Goal: Use online tool/utility: Utilize a website feature to perform a specific function

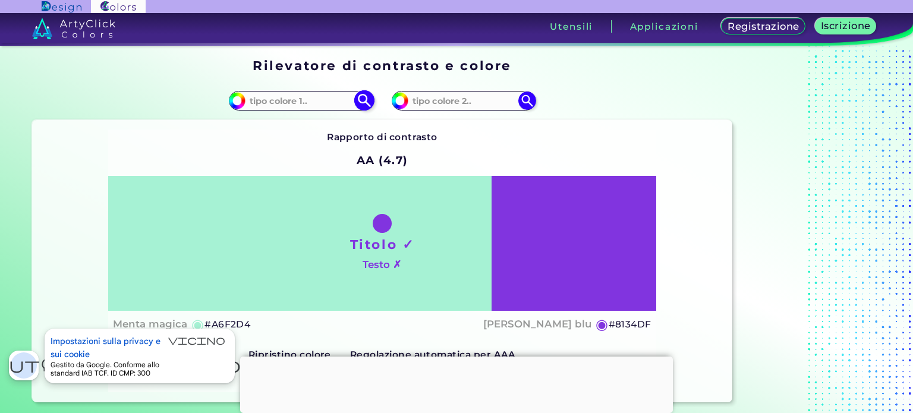
click at [312, 103] on input at bounding box center [301, 101] width 111 height 16
type input "a28500"
click at [458, 105] on input at bounding box center [463, 101] width 111 height 16
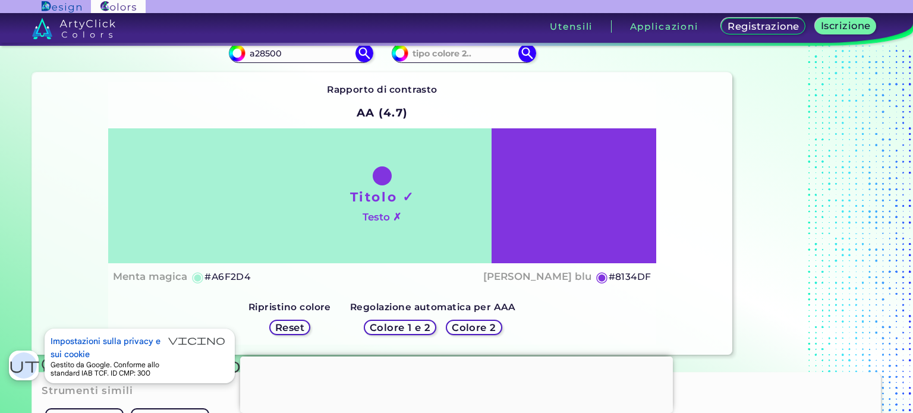
scroll to position [119, 0]
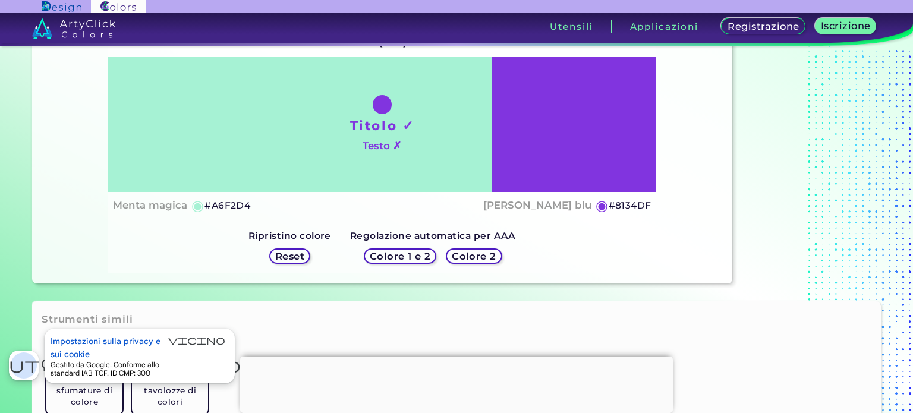
click at [262, 208] on div "Menta magica ◉ #A6F2D4 [PERSON_NAME] blu ◉ #8134DF" at bounding box center [382, 205] width 539 height 17
drag, startPoint x: 250, startPoint y: 201, endPoint x: 208, endPoint y: 214, distance: 43.6
click at [208, 214] on div "Titolo ✓ Testo ✗ Menta magica ◉ #A6F2D4 [PERSON_NAME] blu ◉ #8134DF" at bounding box center [382, 138] width 548 height 162
copy font "A6F2D4"
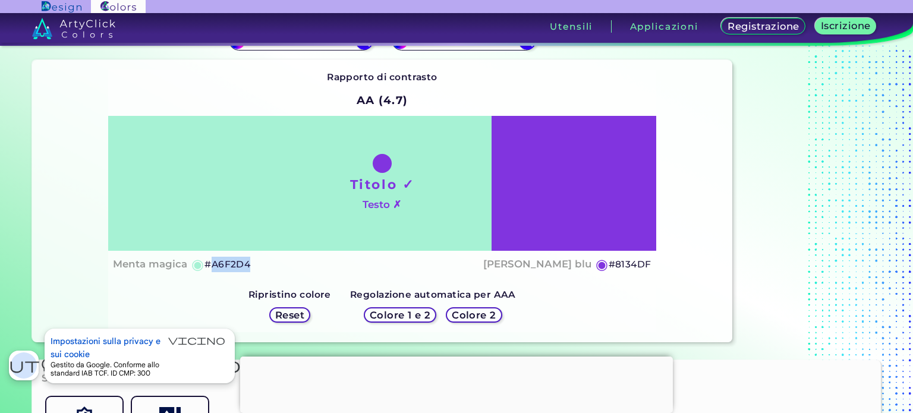
scroll to position [0, 0]
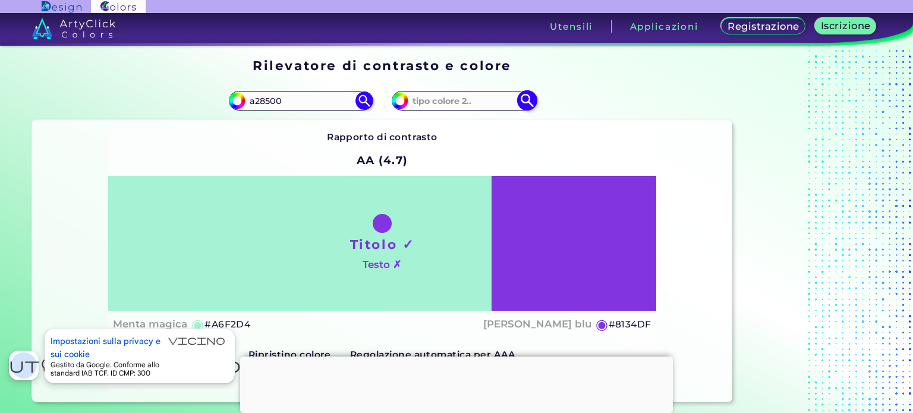
click at [468, 94] on input at bounding box center [463, 101] width 111 height 16
paste input "A6F2D4"
type input "A6F2D4"
click at [359, 106] on img at bounding box center [364, 100] width 21 height 21
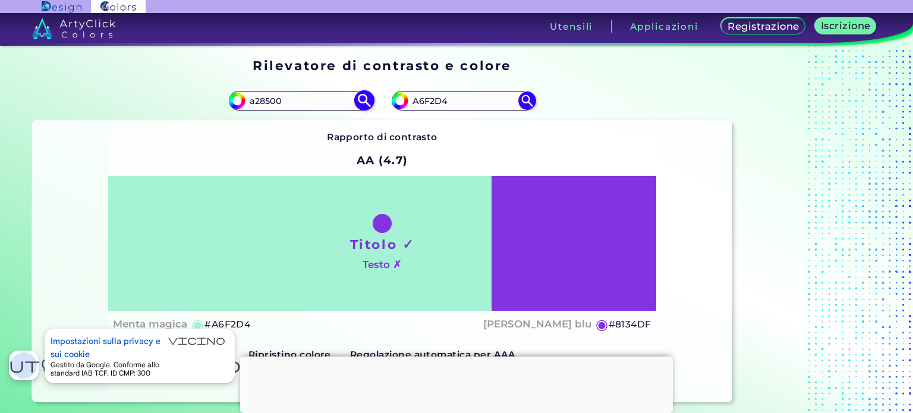
type input "#a28500"
type input "#A28500"
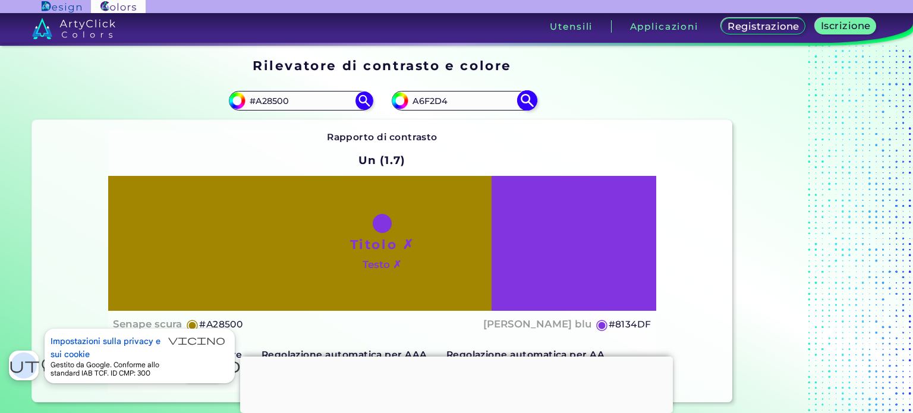
click at [523, 99] on img at bounding box center [527, 100] width 21 height 21
type input "#a6f2d4"
type input "#A6F2D4"
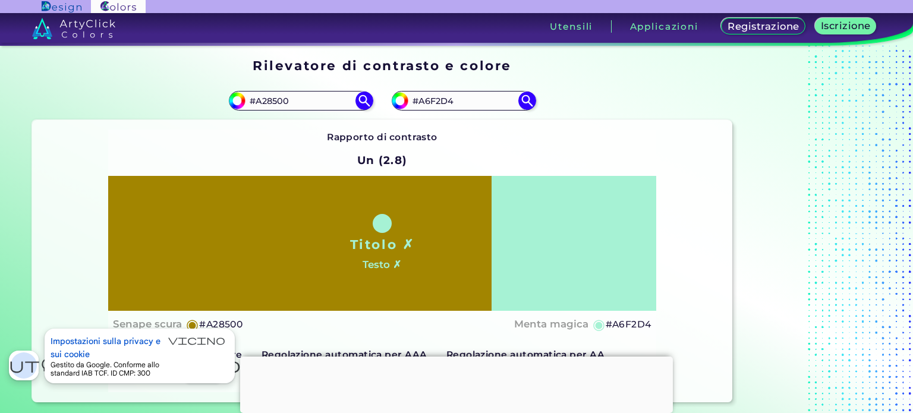
click at [546, 277] on div "Titolo ✗ Testo ✗" at bounding box center [382, 243] width 548 height 135
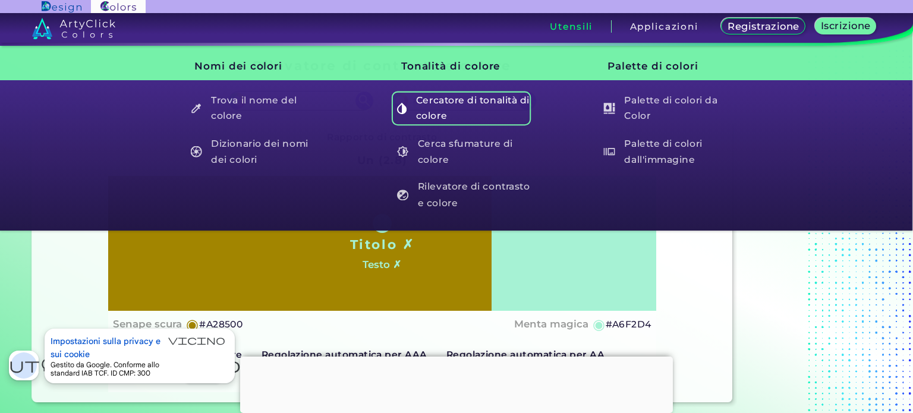
click at [458, 102] on font "Cercatore di tonalità di colore" at bounding box center [473, 108] width 114 height 27
